Goal: Navigation & Orientation: Find specific page/section

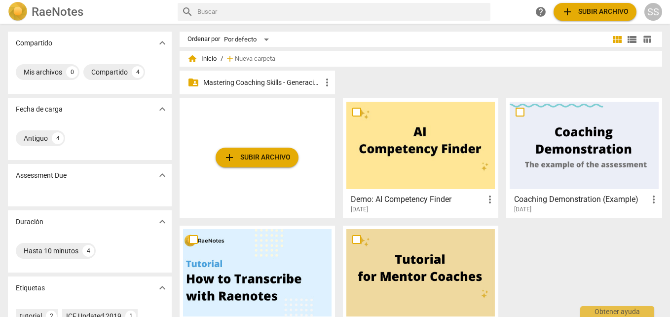
click at [243, 85] on p "Mastering Coaching Skills - Generación 32" at bounding box center [262, 82] width 118 height 10
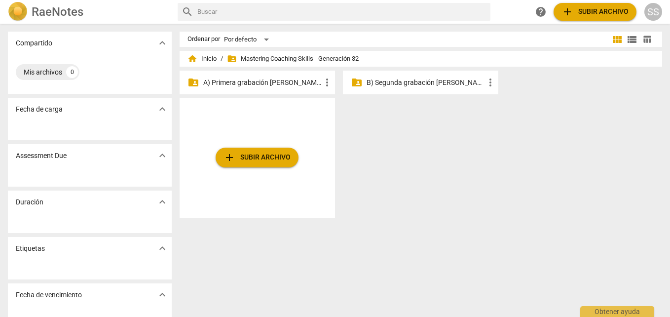
click at [270, 80] on p "A) Primera grabación [PERSON_NAME]" at bounding box center [262, 82] width 118 height 10
